Goal: Task Accomplishment & Management: Use online tool/utility

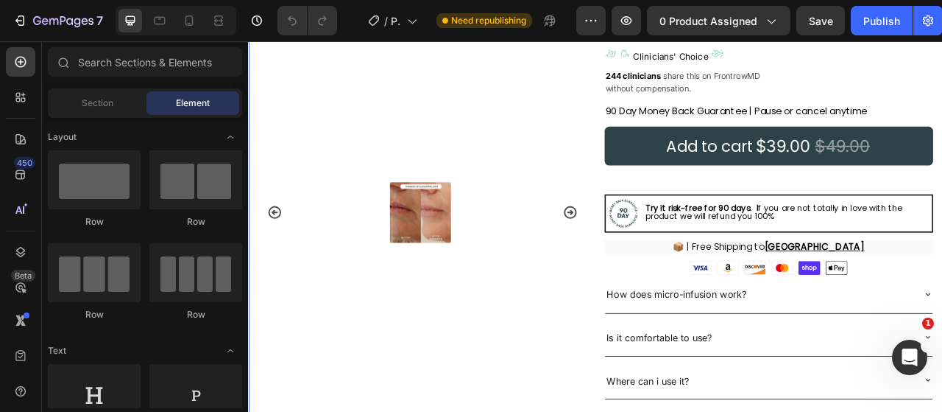
scroll to position [442, 0]
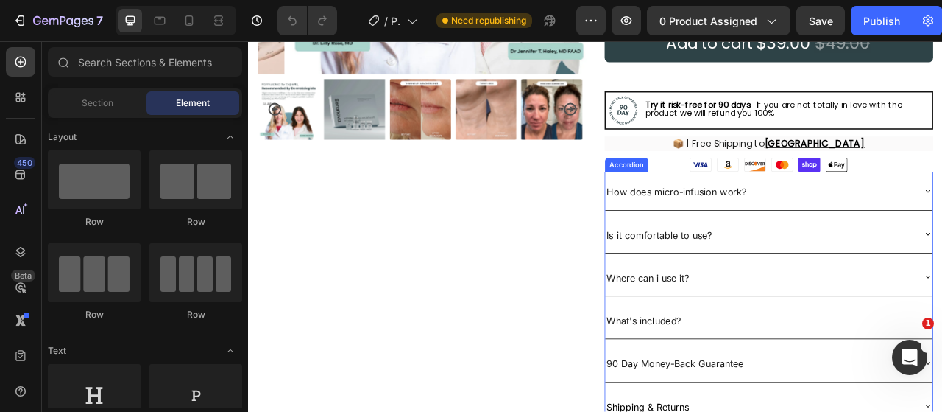
click at [913, 244] on div "How does micro-infusion work?" at bounding box center [899, 232] width 394 height 36
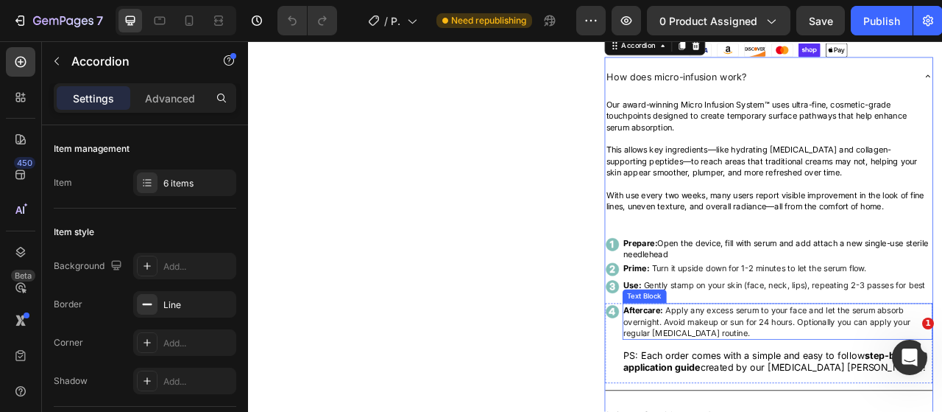
scroll to position [589, 0]
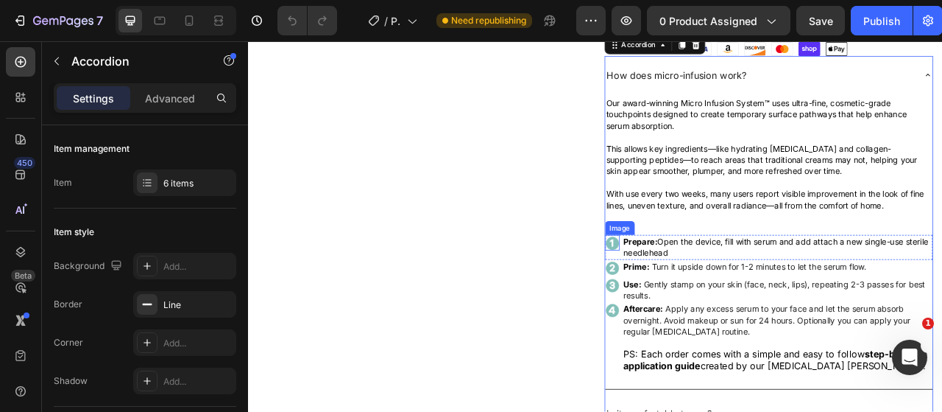
click at [710, 298] on img at bounding box center [711, 298] width 18 height 18
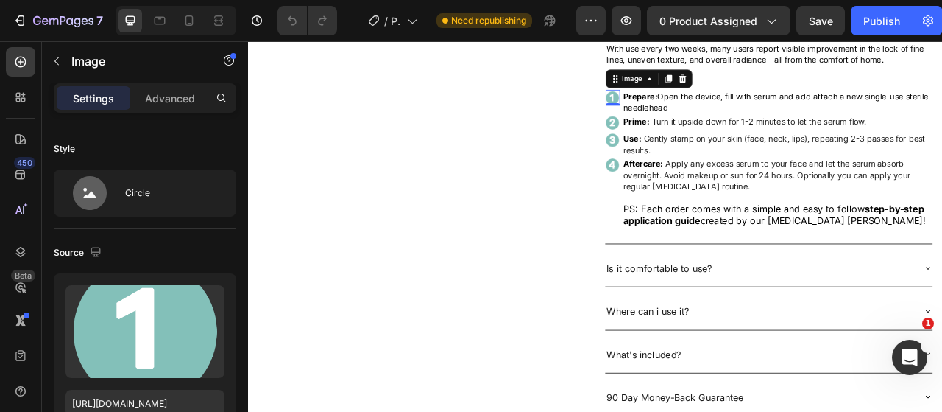
scroll to position [883, 0]
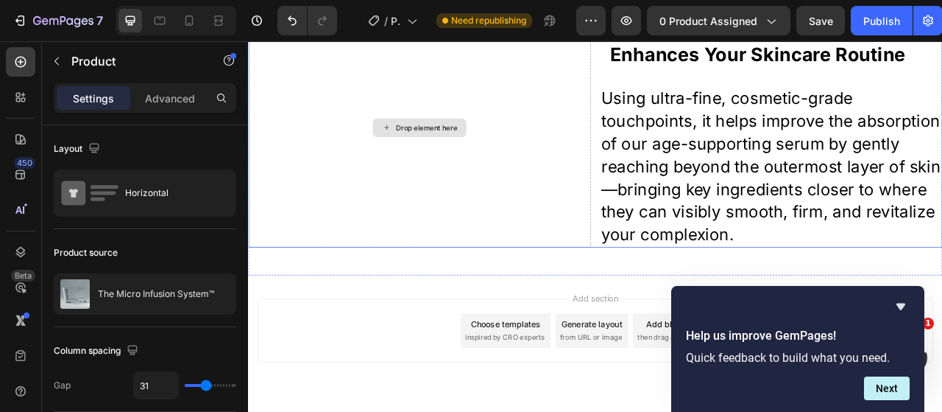
scroll to position [2259, 0]
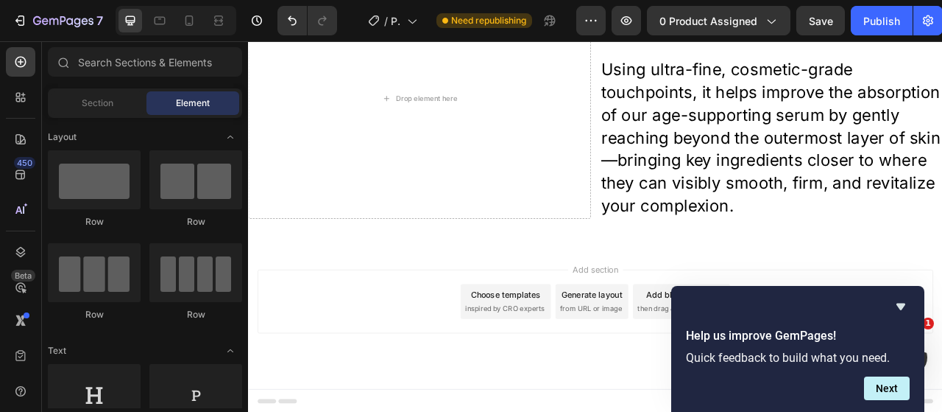
click at [546, 370] on div "Choose templates" at bounding box center [576, 363] width 89 height 15
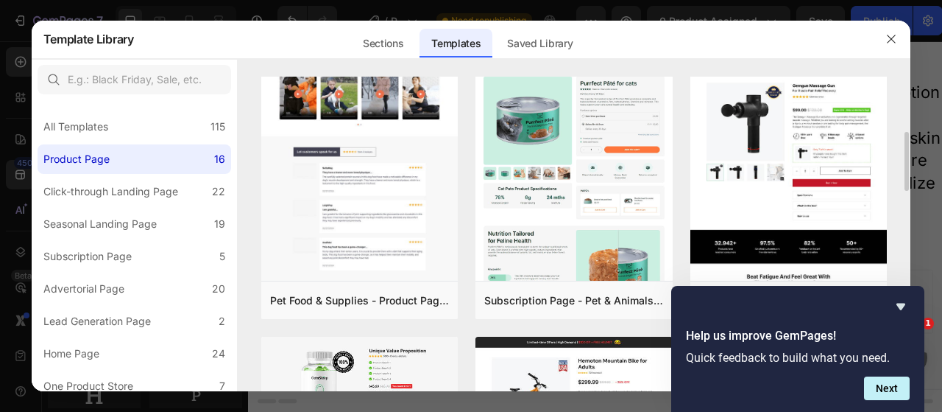
scroll to position [0, 0]
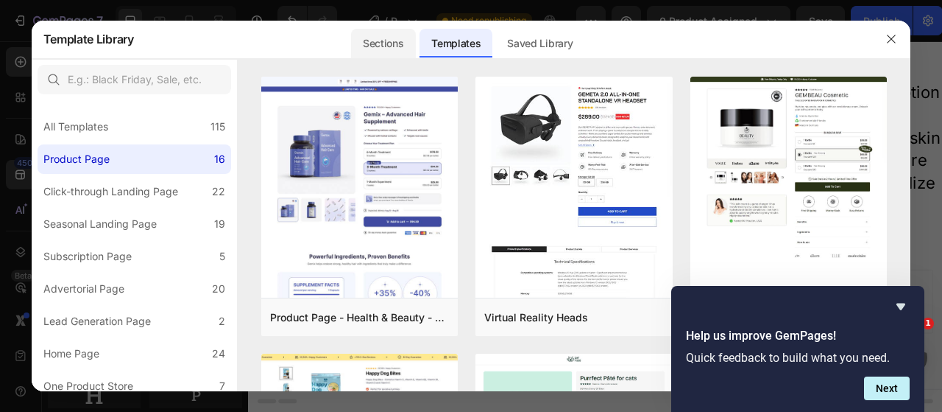
click at [396, 58] on div "Sections" at bounding box center [383, 43] width 64 height 29
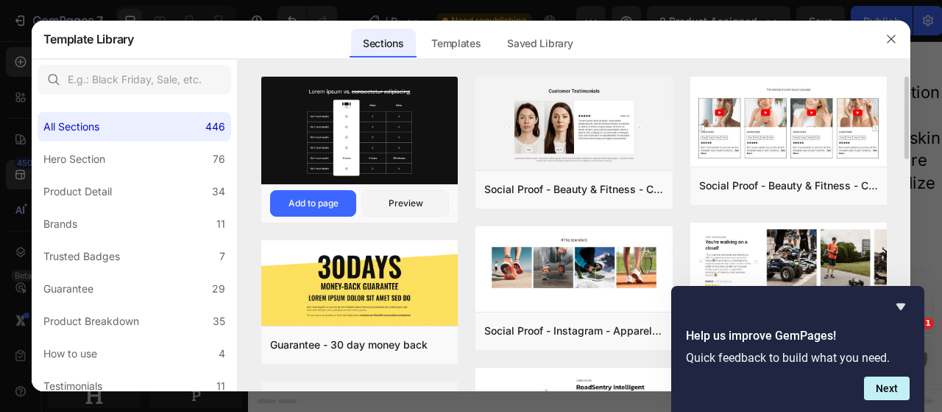
click at [416, 146] on img at bounding box center [359, 132] width 197 height 110
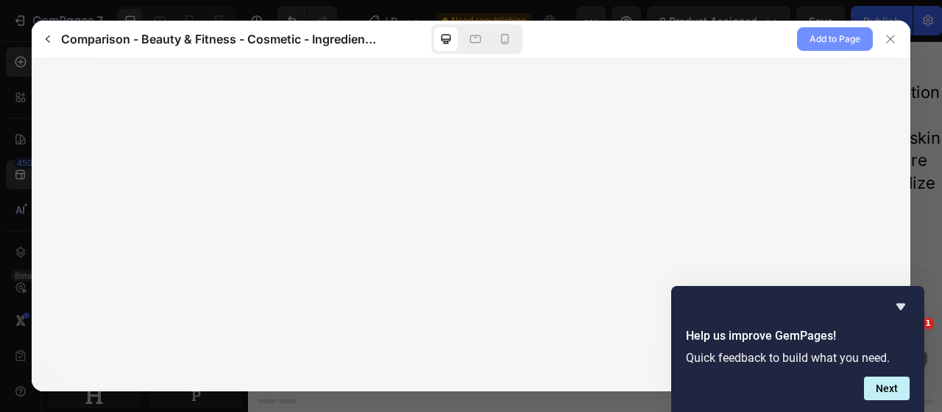
click at [817, 38] on span "Add to Page" at bounding box center [835, 39] width 51 height 18
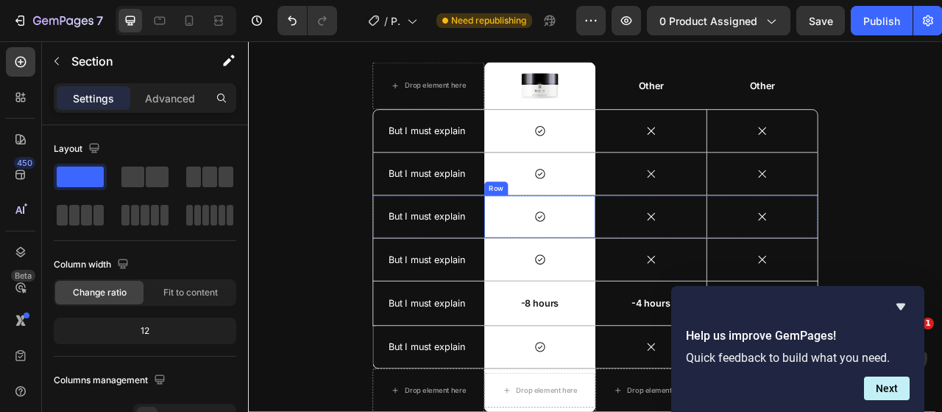
scroll to position [2593, 0]
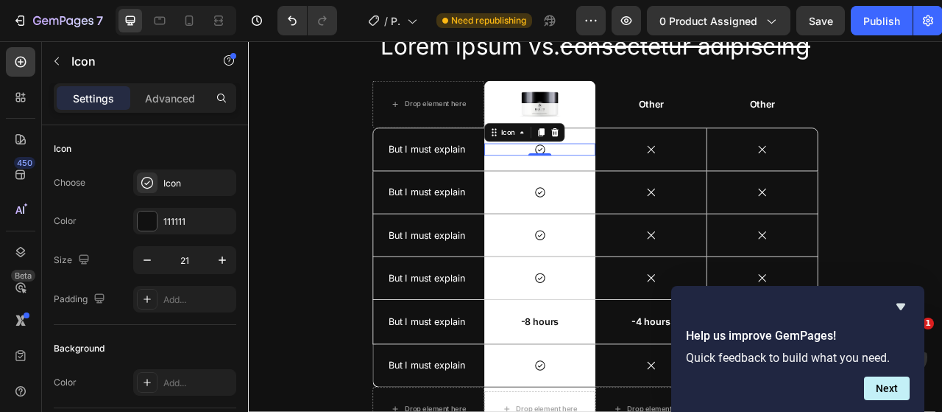
click at [615, 179] on icon at bounding box center [619, 179] width 15 height 15
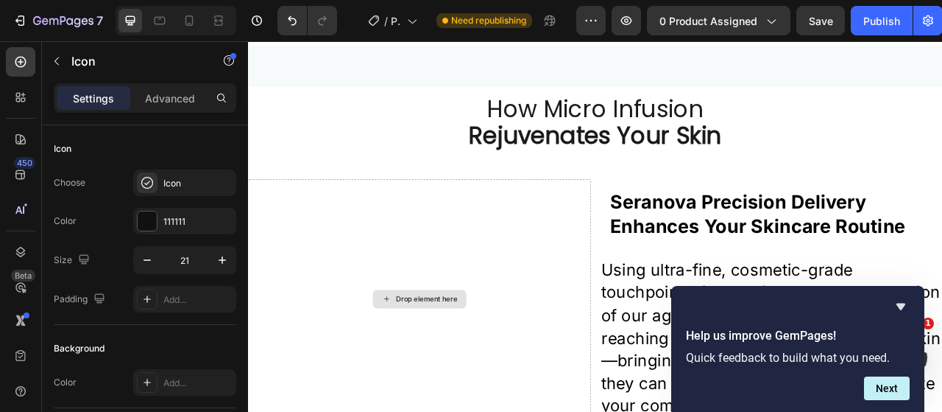
scroll to position [2372, 0]
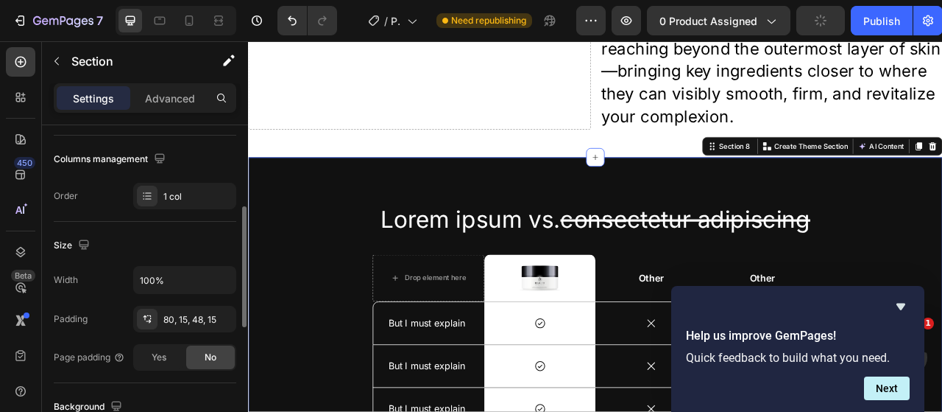
scroll to position [368, 0]
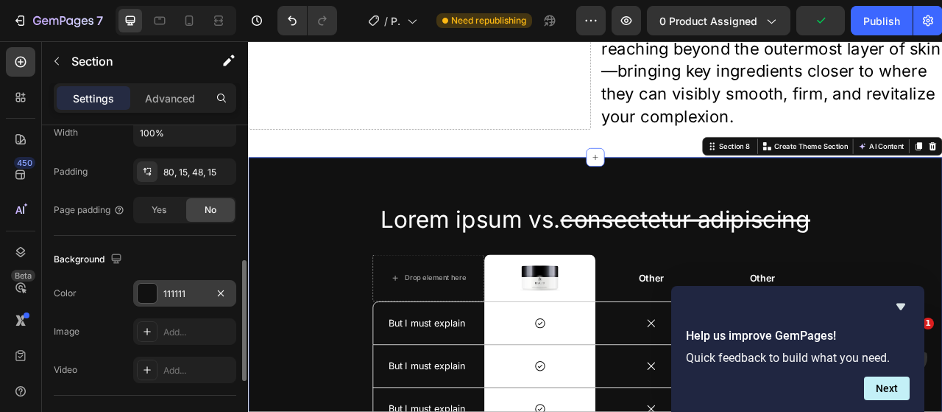
click at [173, 294] on div "111111" at bounding box center [184, 293] width 43 height 13
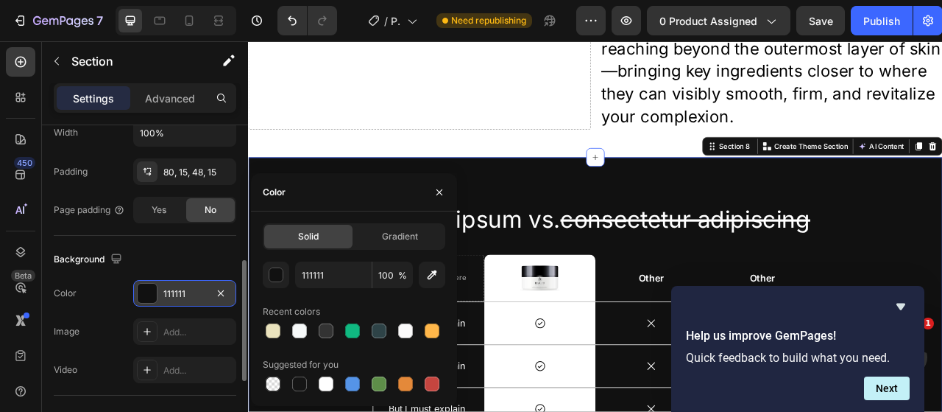
click at [166, 293] on div "111111" at bounding box center [184, 293] width 43 height 13
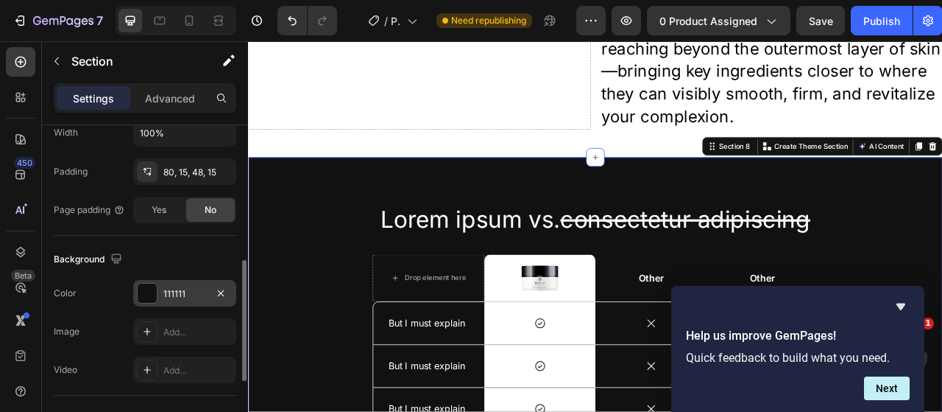
click at [174, 289] on div "111111" at bounding box center [184, 293] width 43 height 13
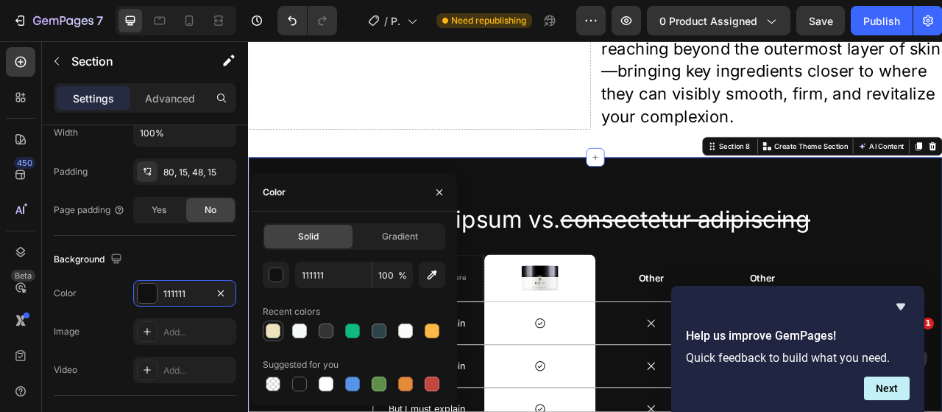
click at [272, 331] on div at bounding box center [273, 330] width 15 height 15
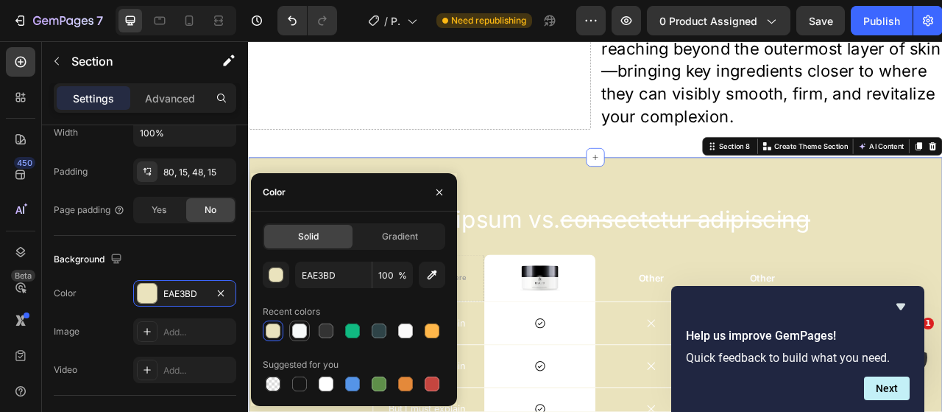
click at [302, 334] on div at bounding box center [299, 330] width 15 height 15
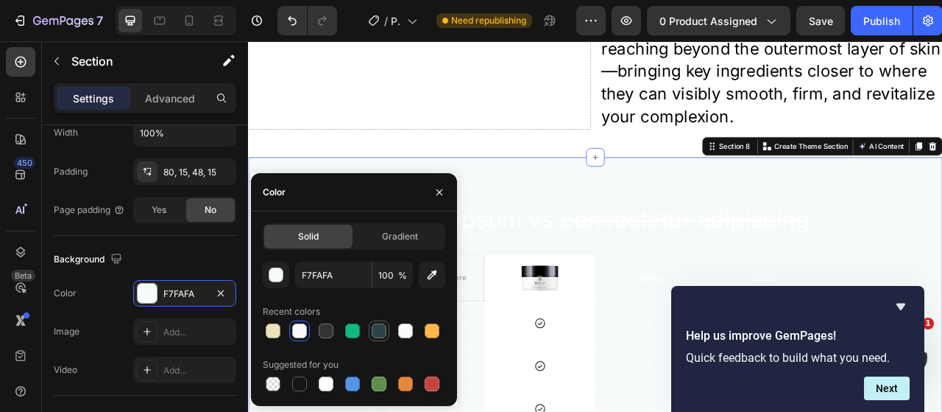
click at [387, 331] on div at bounding box center [379, 331] width 18 height 18
type input "2E4347"
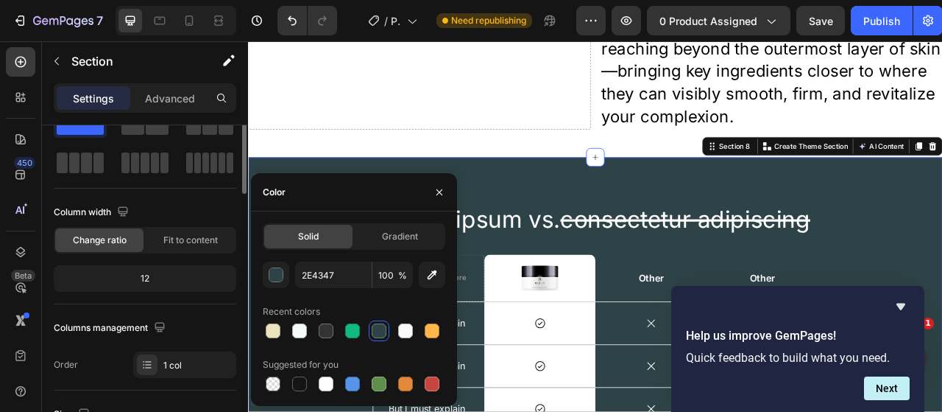
scroll to position [0, 0]
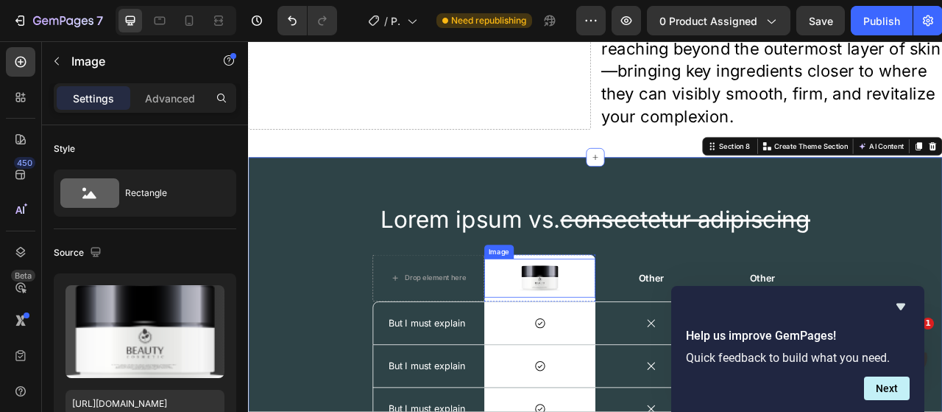
click at [676, 354] on div at bounding box center [619, 342] width 142 height 49
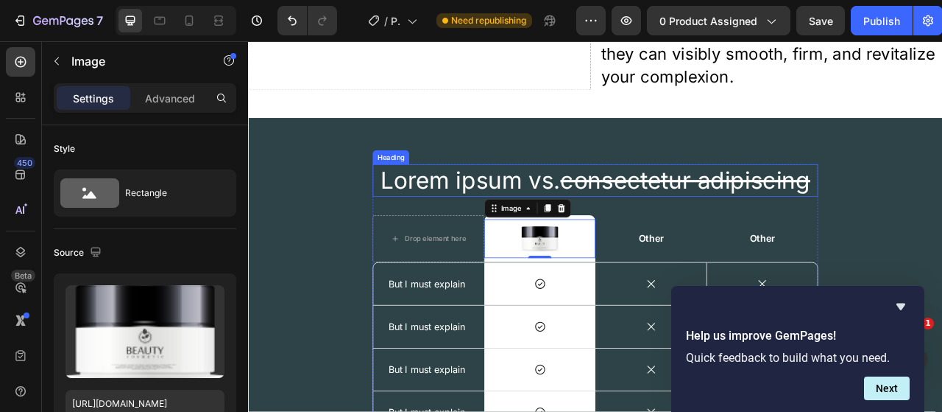
scroll to position [2446, 0]
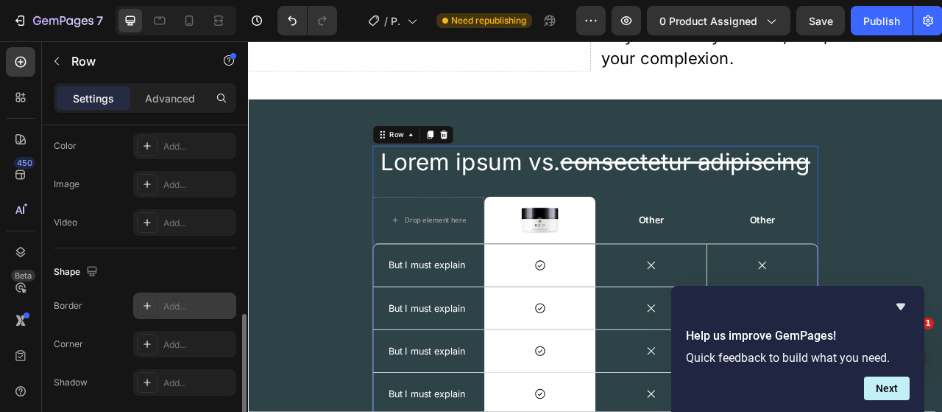
scroll to position [368, 0]
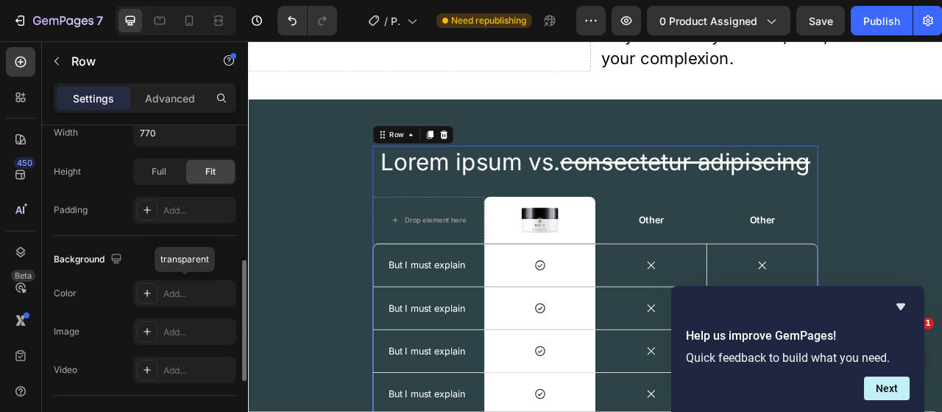
click at [178, 294] on div "Add..." at bounding box center [197, 293] width 69 height 13
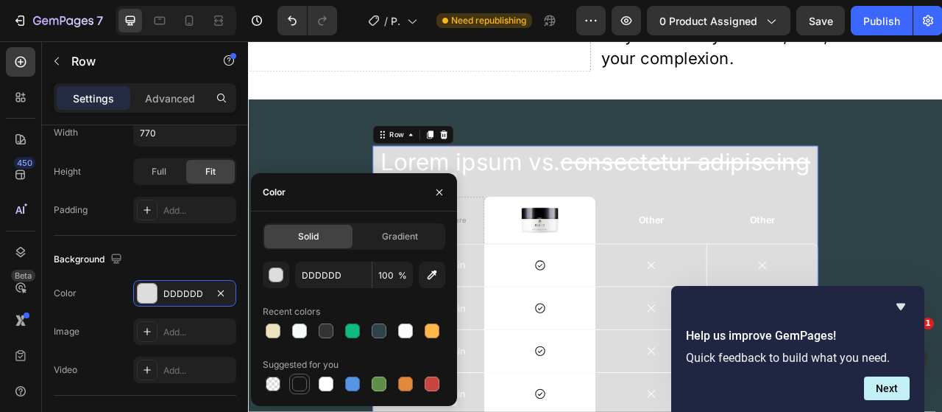
click at [306, 384] on div at bounding box center [299, 383] width 15 height 15
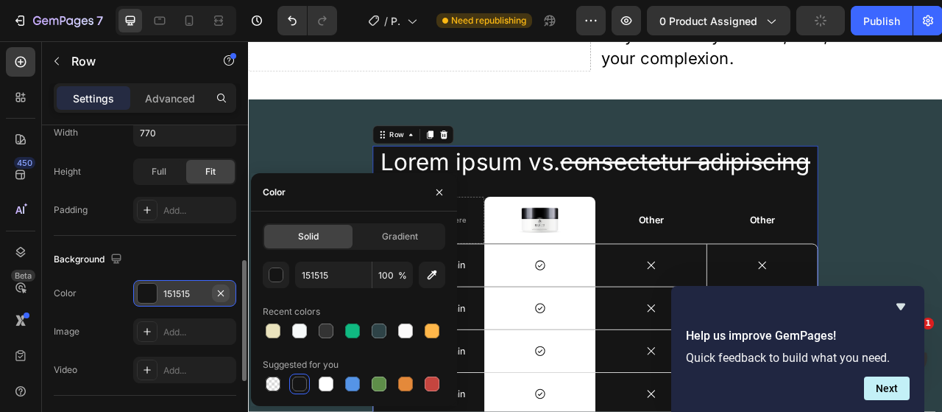
click at [221, 289] on icon "button" at bounding box center [221, 293] width 12 height 12
type input "000000"
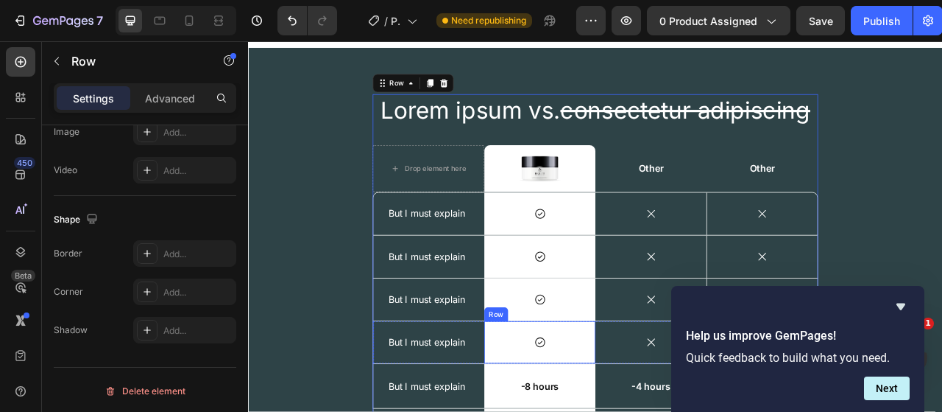
scroll to position [2358, 0]
